Goal: Task Accomplishment & Management: Complete application form

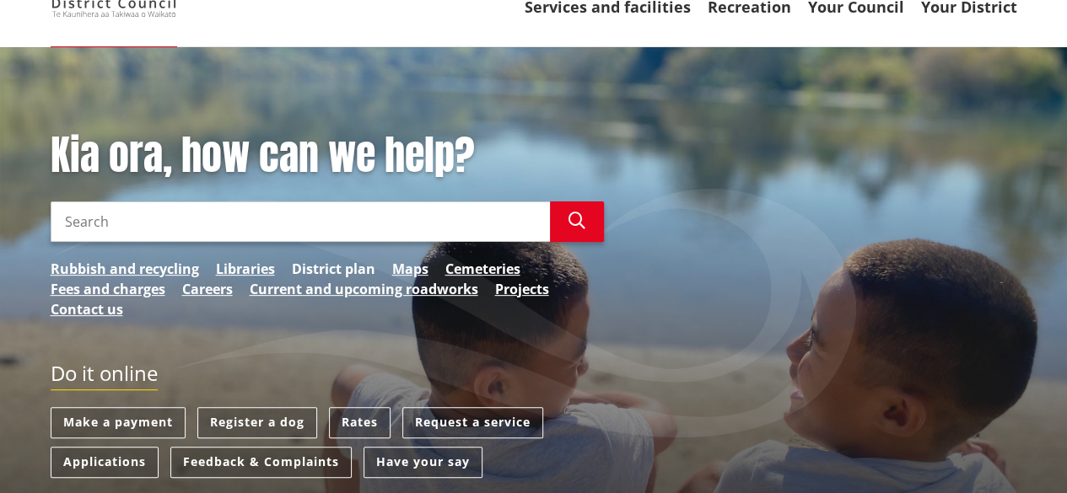
scroll to position [169, 0]
click at [201, 286] on link "Careers" at bounding box center [207, 289] width 51 height 20
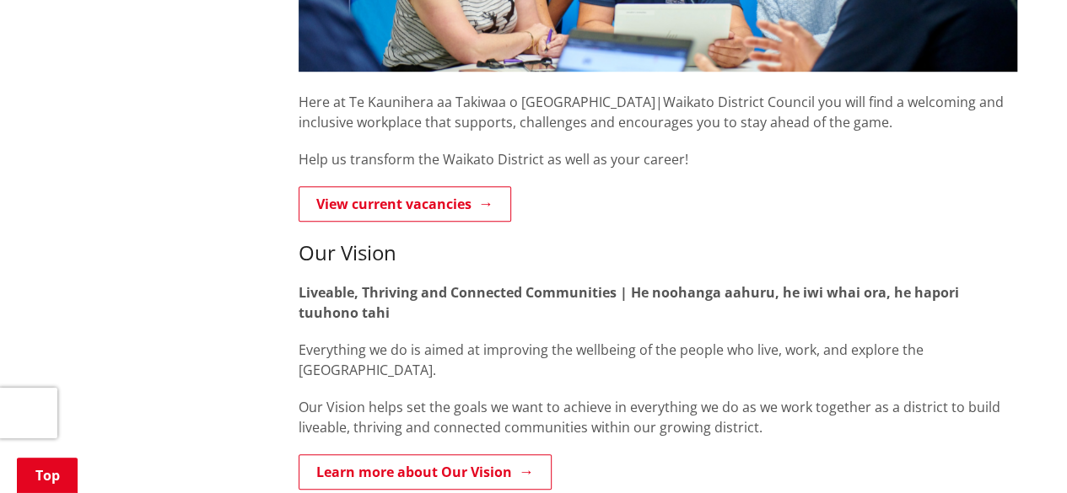
scroll to position [674, 0]
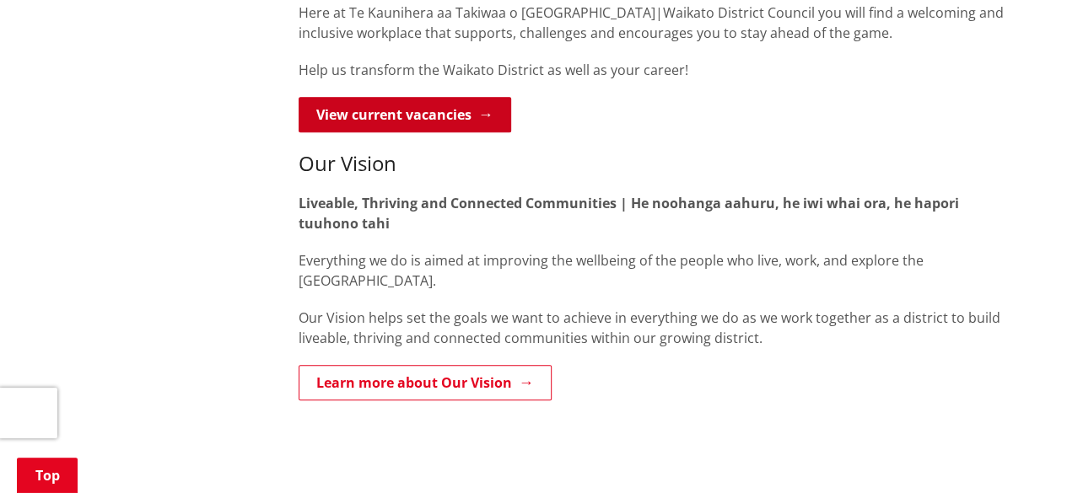
click at [407, 113] on link "View current vacancies" at bounding box center [404, 114] width 212 height 35
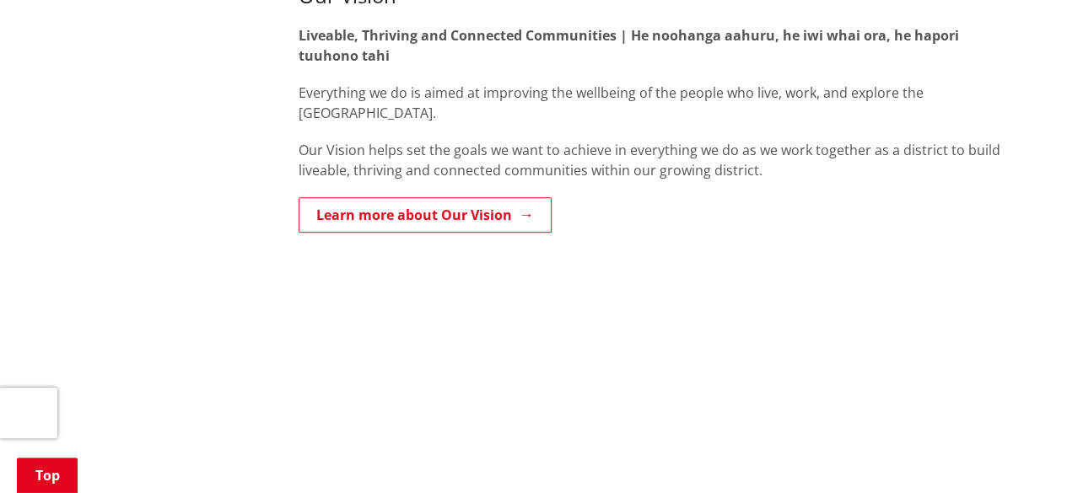
scroll to position [421, 0]
